Goal: Information Seeking & Learning: Learn about a topic

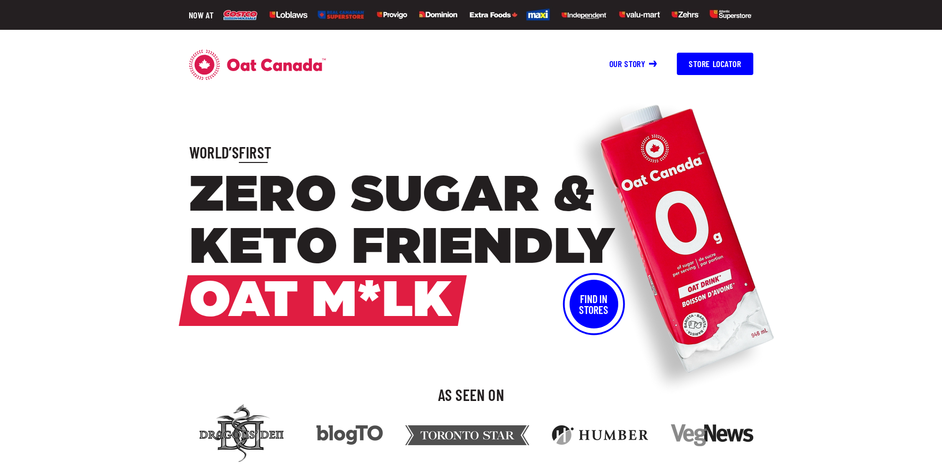
click at [126, 314] on div "World’s First Zero Sugar & Keto Friendly Oat M*lk Find In Stores" at bounding box center [471, 234] width 942 height 187
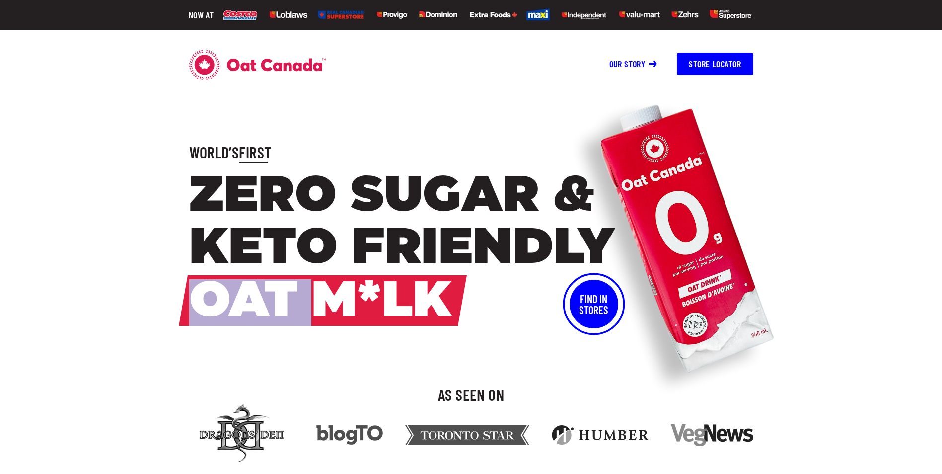
click at [639, 60] on link "Our story" at bounding box center [633, 63] width 48 height 11
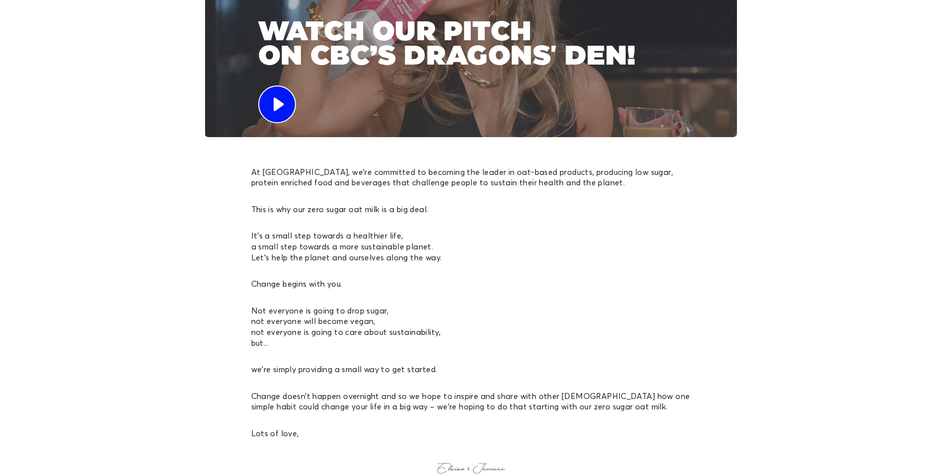
scroll to position [1263, 0]
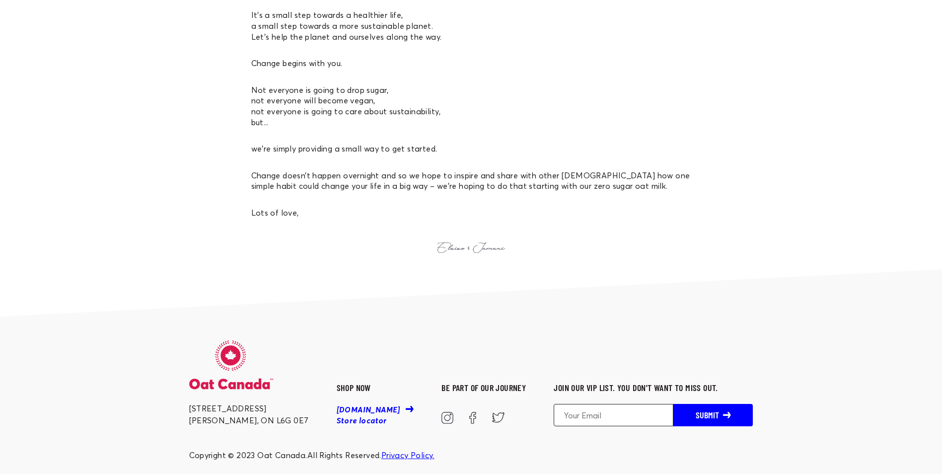
click at [337, 405] on link "[DOMAIN_NAME]" at bounding box center [375, 410] width 77 height 11
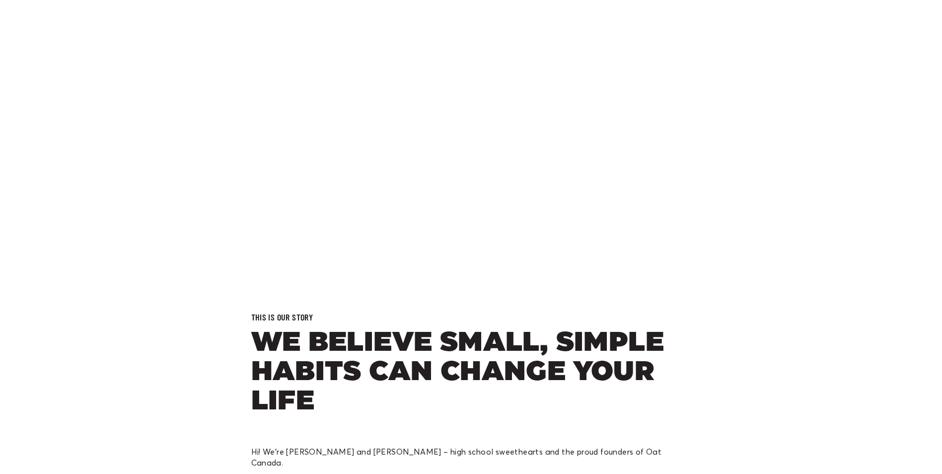
scroll to position [0, 0]
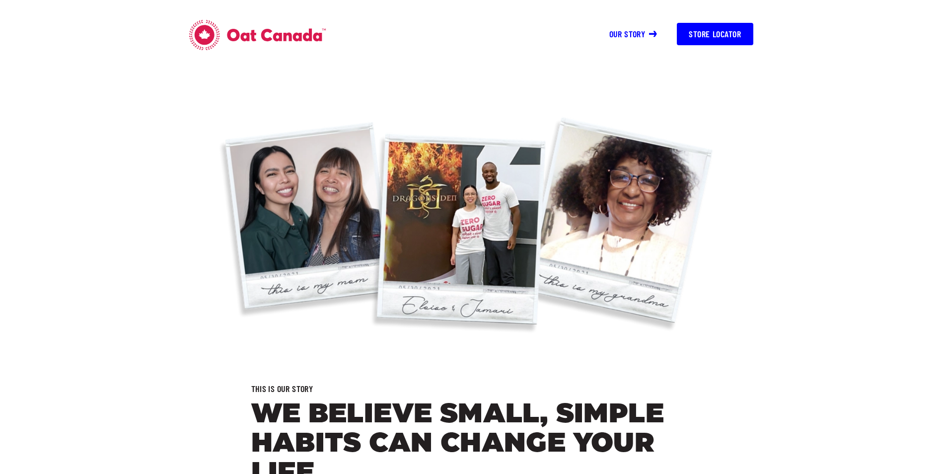
click at [252, 36] on icon at bounding box center [276, 35] width 99 height 13
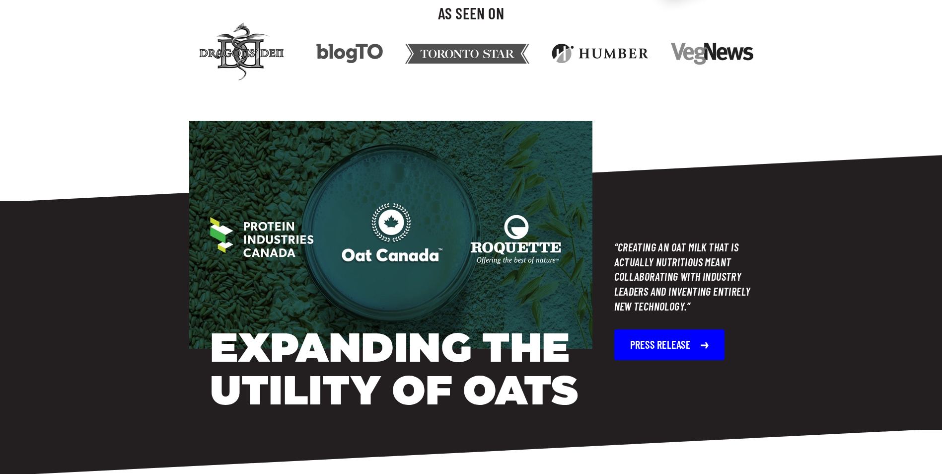
scroll to position [447, 0]
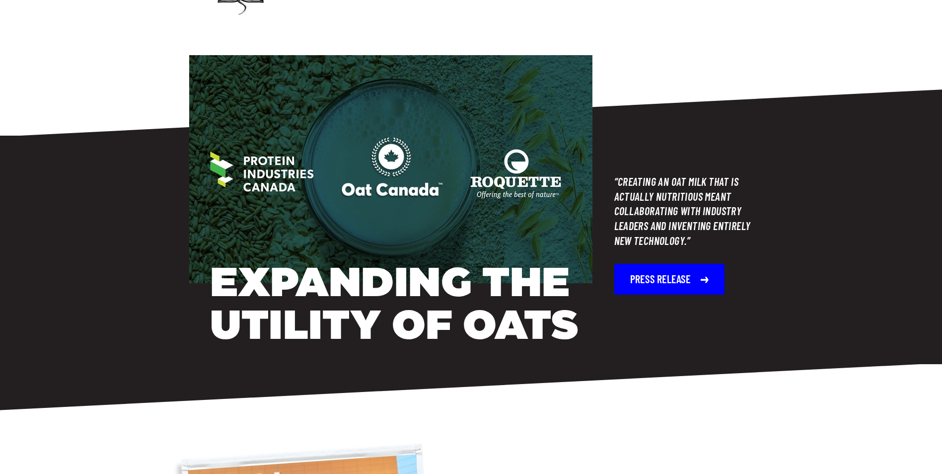
click at [672, 276] on button "Press Release" at bounding box center [669, 279] width 110 height 31
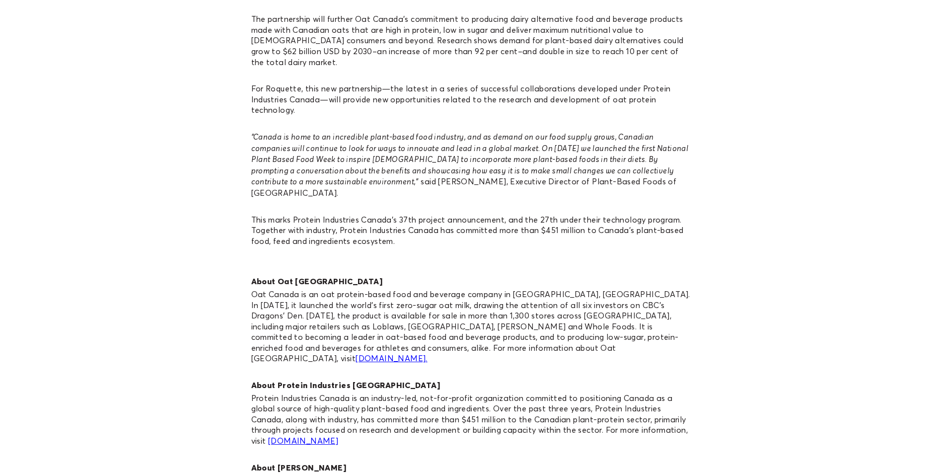
scroll to position [1291, 0]
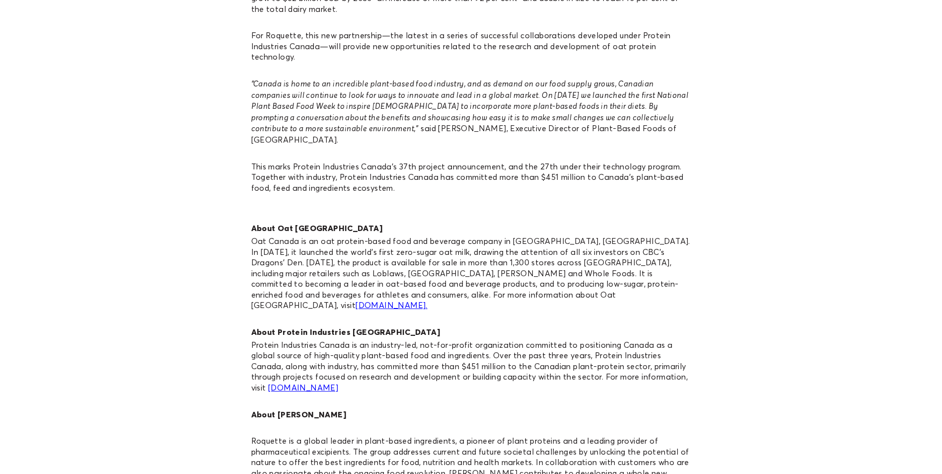
click at [427, 300] on link "oatcanada.com." at bounding box center [391, 305] width 72 height 10
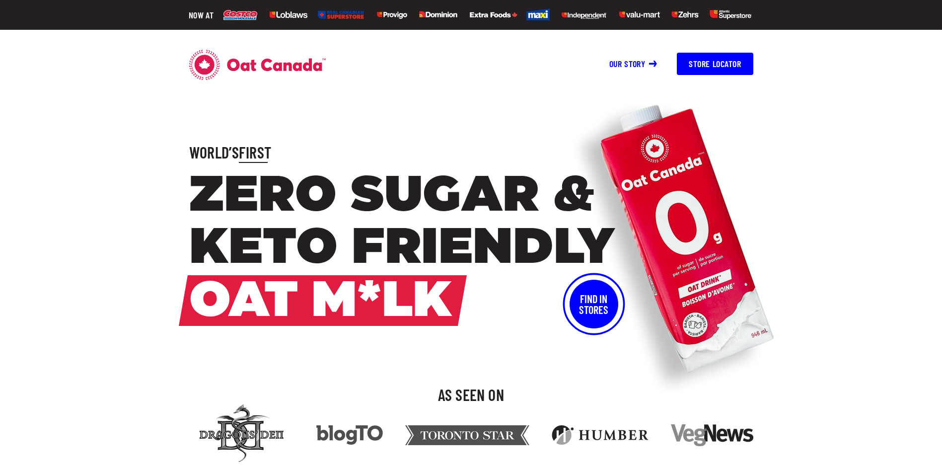
click at [622, 62] on link "Our story" at bounding box center [633, 63] width 48 height 11
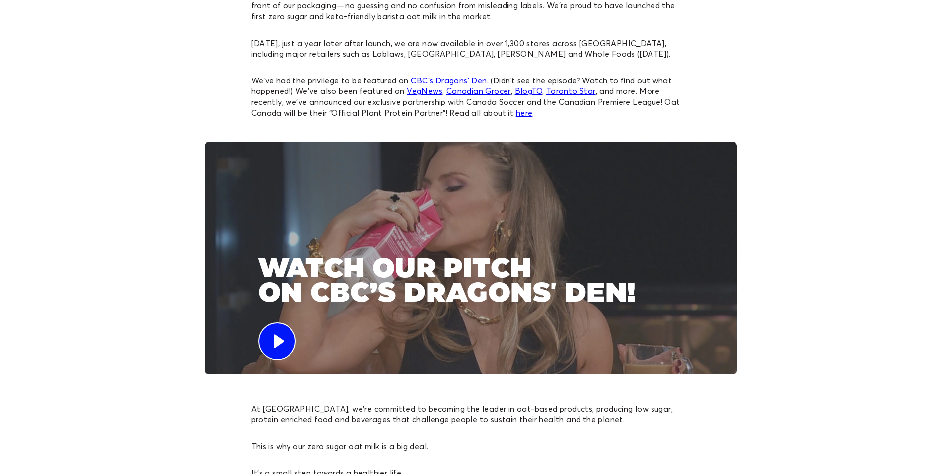
scroll to position [844, 0]
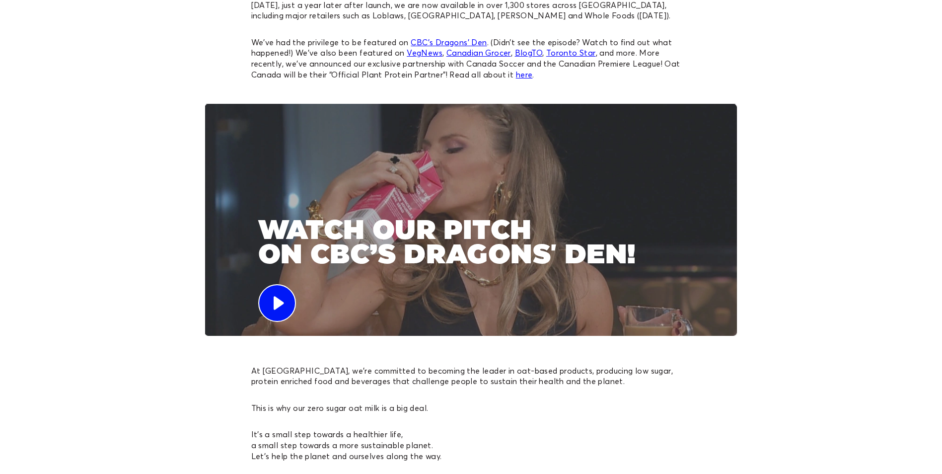
click at [273, 291] on circle at bounding box center [277, 302] width 37 height 37
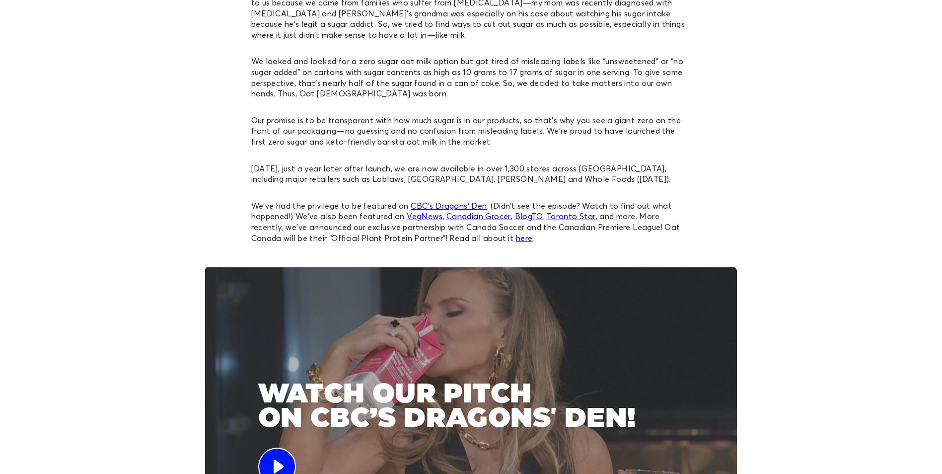
scroll to position [568, 0]
